Goal: Task Accomplishment & Management: Use online tool/utility

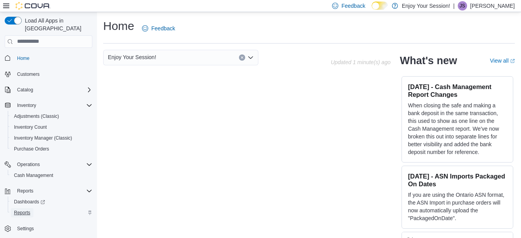
click at [28, 209] on span "Reports" at bounding box center [22, 212] width 16 height 6
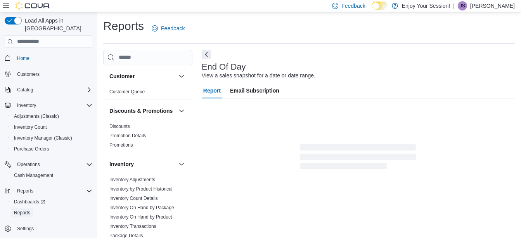
scroll to position [12, 0]
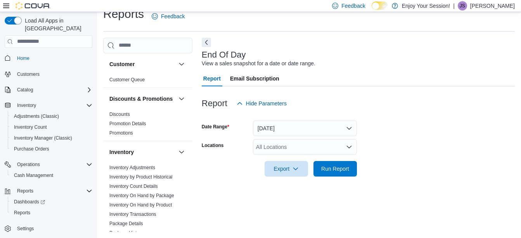
click at [283, 149] on div "All Locations" at bounding box center [305, 147] width 104 height 16
type input "***"
click at [284, 133] on span "Oshawa" at bounding box center [280, 133] width 20 height 8
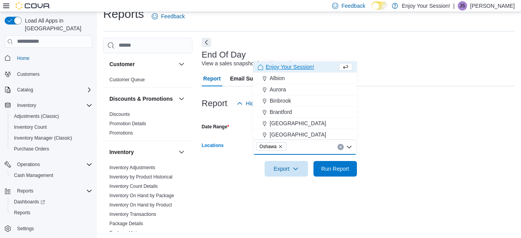
click at [320, 158] on div at bounding box center [358, 157] width 313 height 6
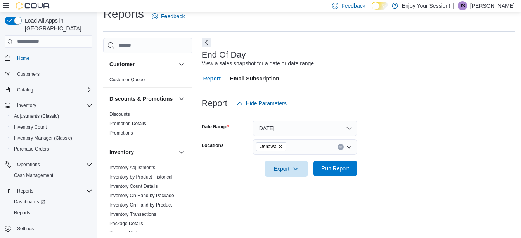
click at [322, 162] on span "Run Report" at bounding box center [335, 168] width 34 height 16
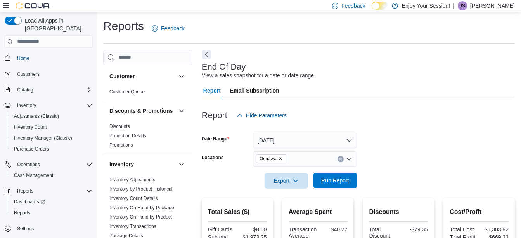
click at [335, 175] on span "Run Report" at bounding box center [335, 180] width 34 height 16
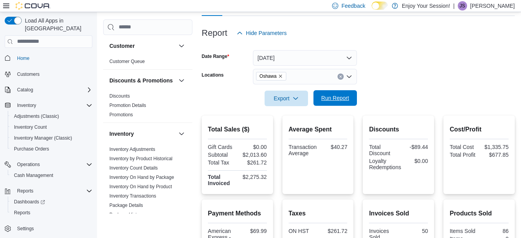
scroll to position [83, 0]
click at [333, 104] on span "Run Report" at bounding box center [335, 98] width 34 height 16
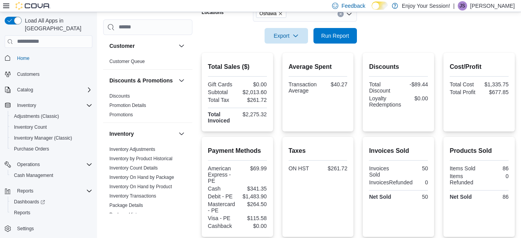
scroll to position [149, 0]
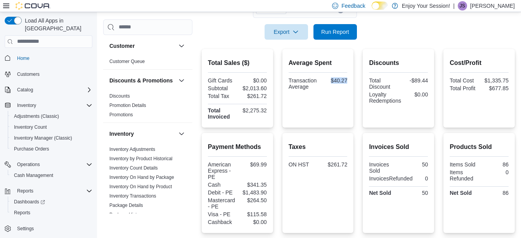
drag, startPoint x: 333, startPoint y: 78, endPoint x: 351, endPoint y: 78, distance: 17.5
click at [351, 78] on div "Average Spent Transaction Average $40.27" at bounding box center [318, 88] width 71 height 78
copy div "$40.27"
drag, startPoint x: 245, startPoint y: 87, endPoint x: 268, endPoint y: 88, distance: 22.9
click at [267, 88] on div "$2,013.60" at bounding box center [253, 88] width 28 height 6
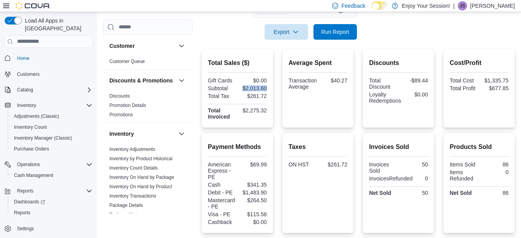
copy div "$2,013.60"
